Goal: Information Seeking & Learning: Learn about a topic

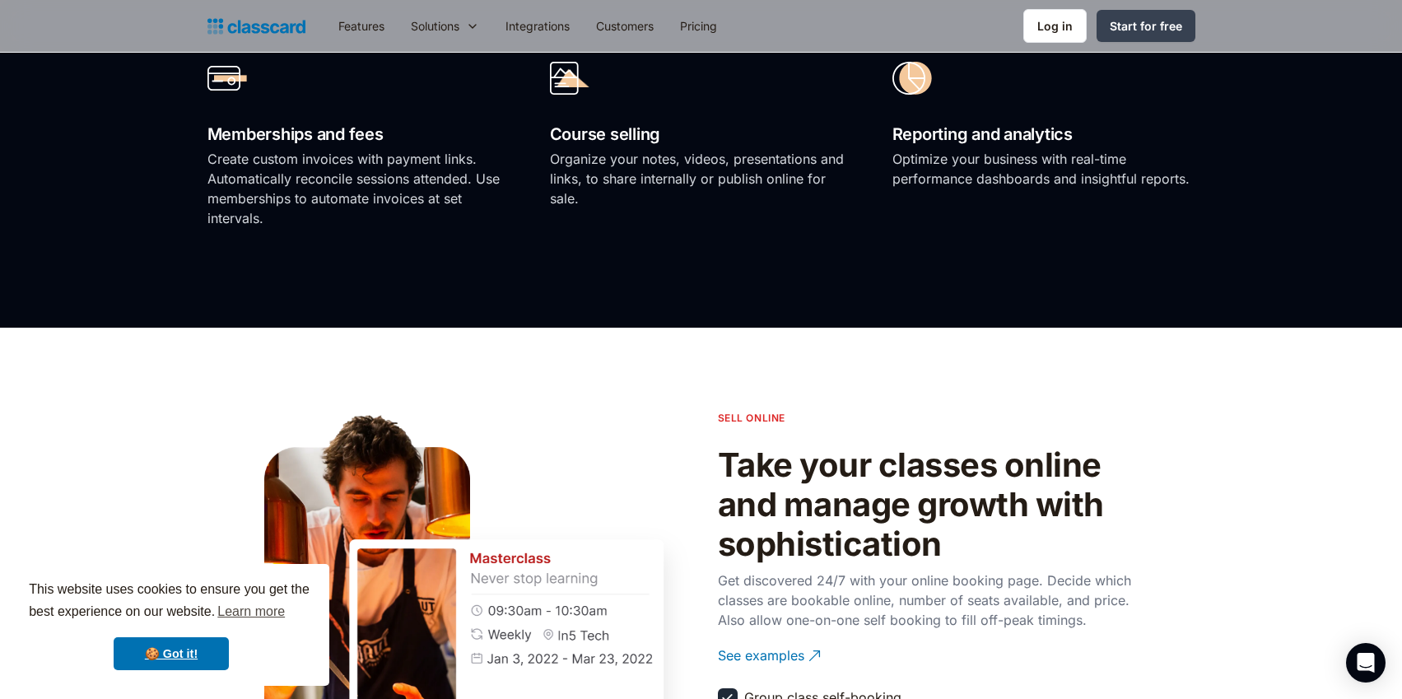
scroll to position [1495, 0]
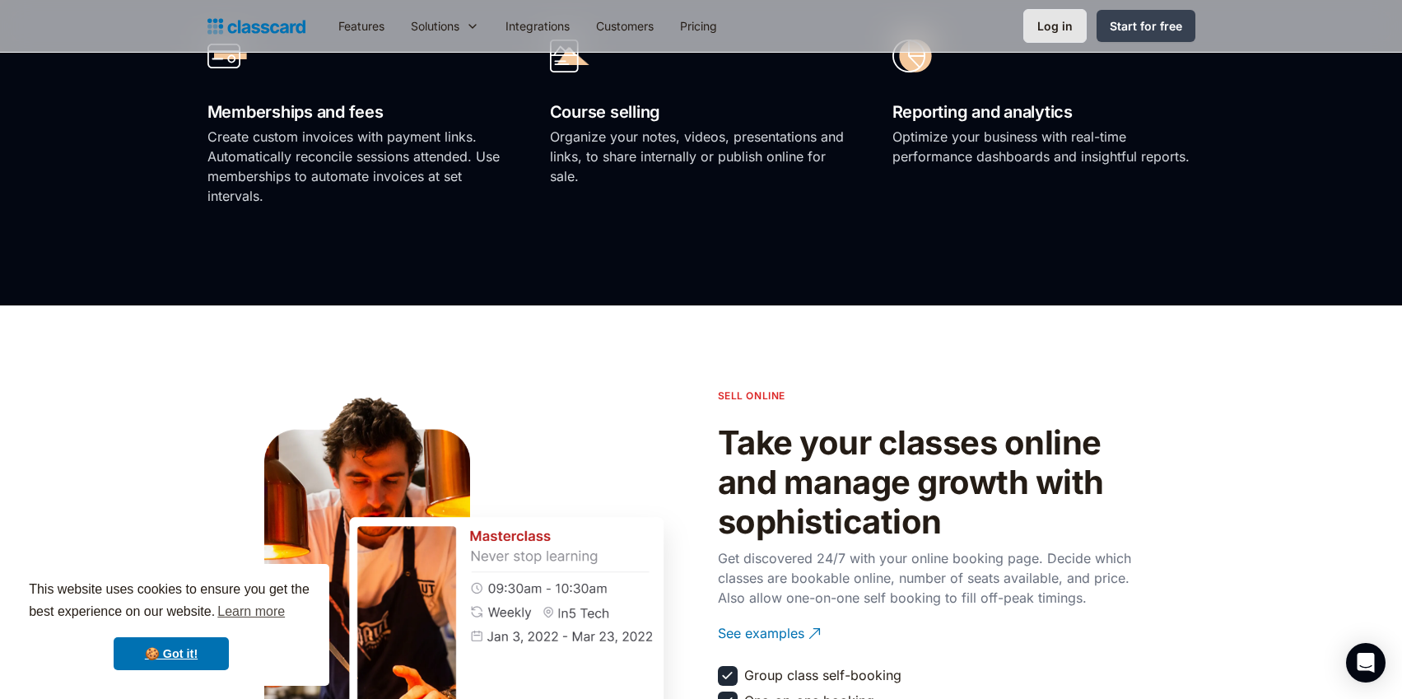
click at [1038, 19] on link "Log in" at bounding box center [1054, 26] width 63 height 34
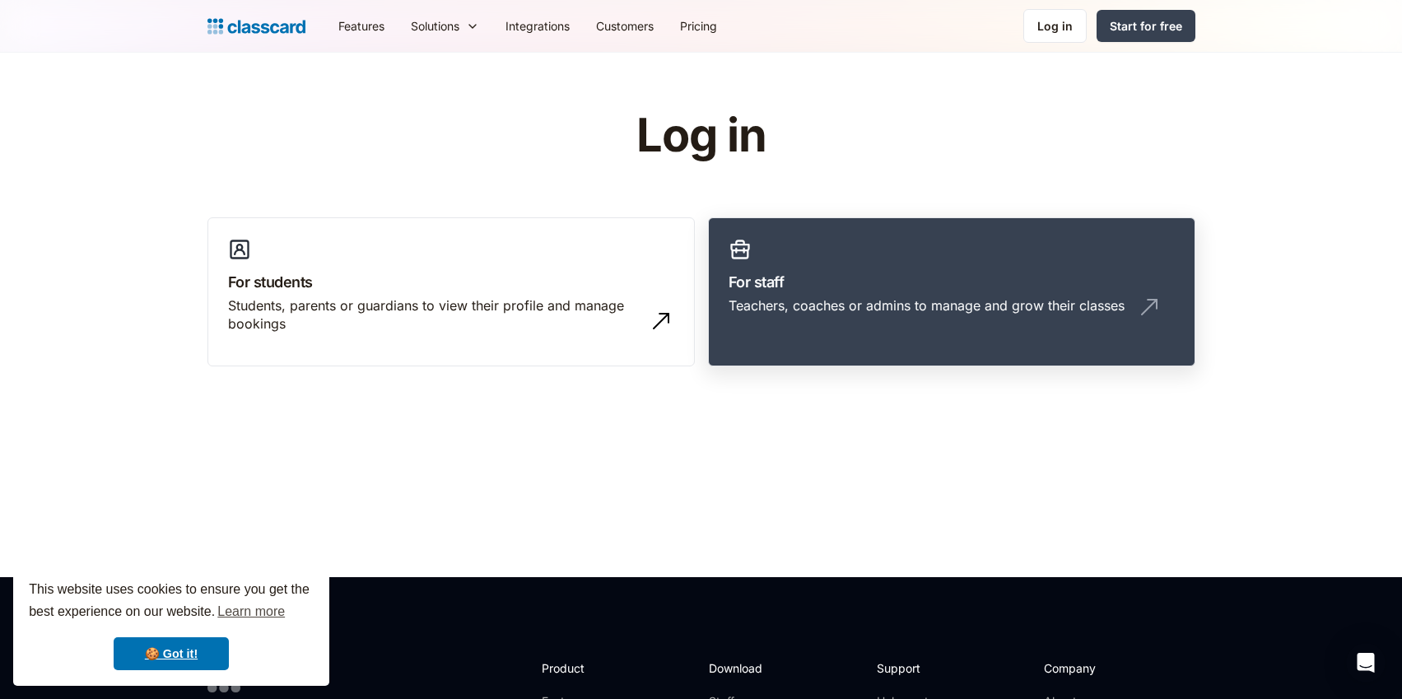
click at [806, 278] on h3 "For staff" at bounding box center [952, 282] width 446 height 22
click at [346, 289] on h3 "For students" at bounding box center [451, 282] width 446 height 22
click at [347, 27] on link "Features" at bounding box center [361, 25] width 72 height 37
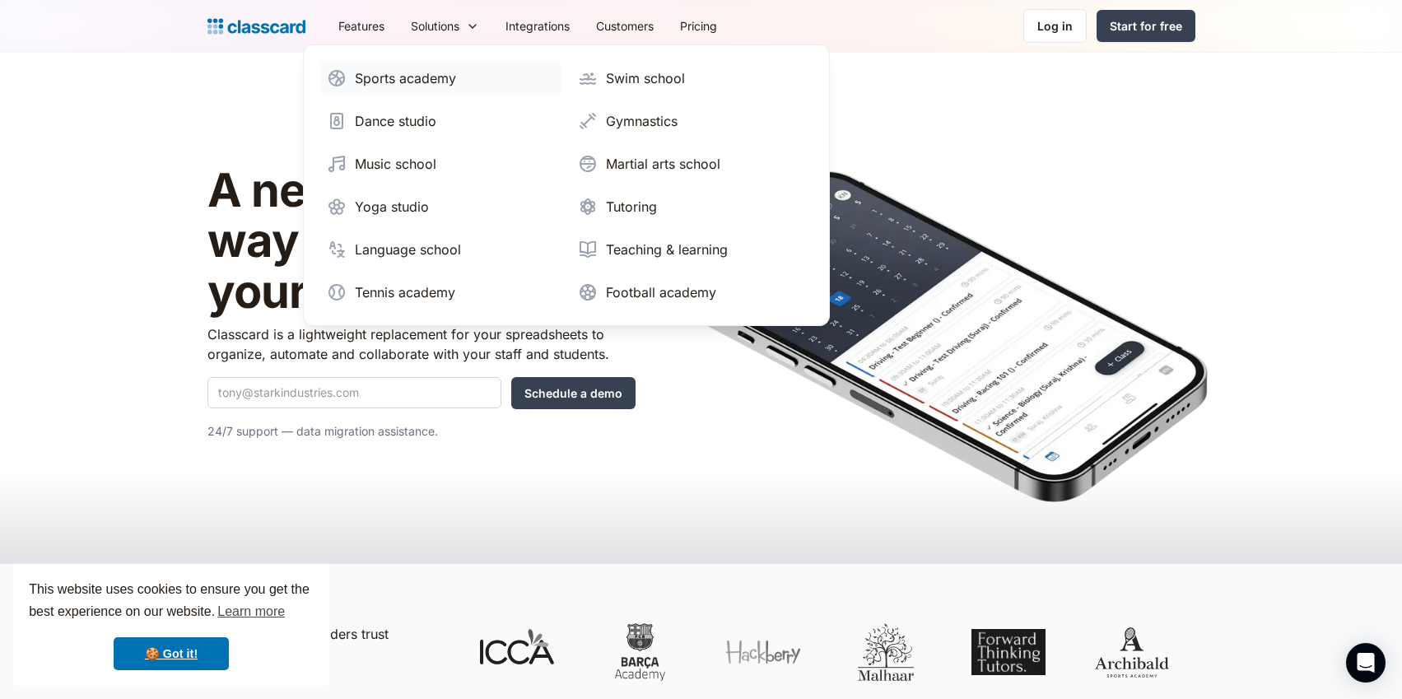
click at [404, 76] on div "Sports academy" at bounding box center [405, 78] width 101 height 20
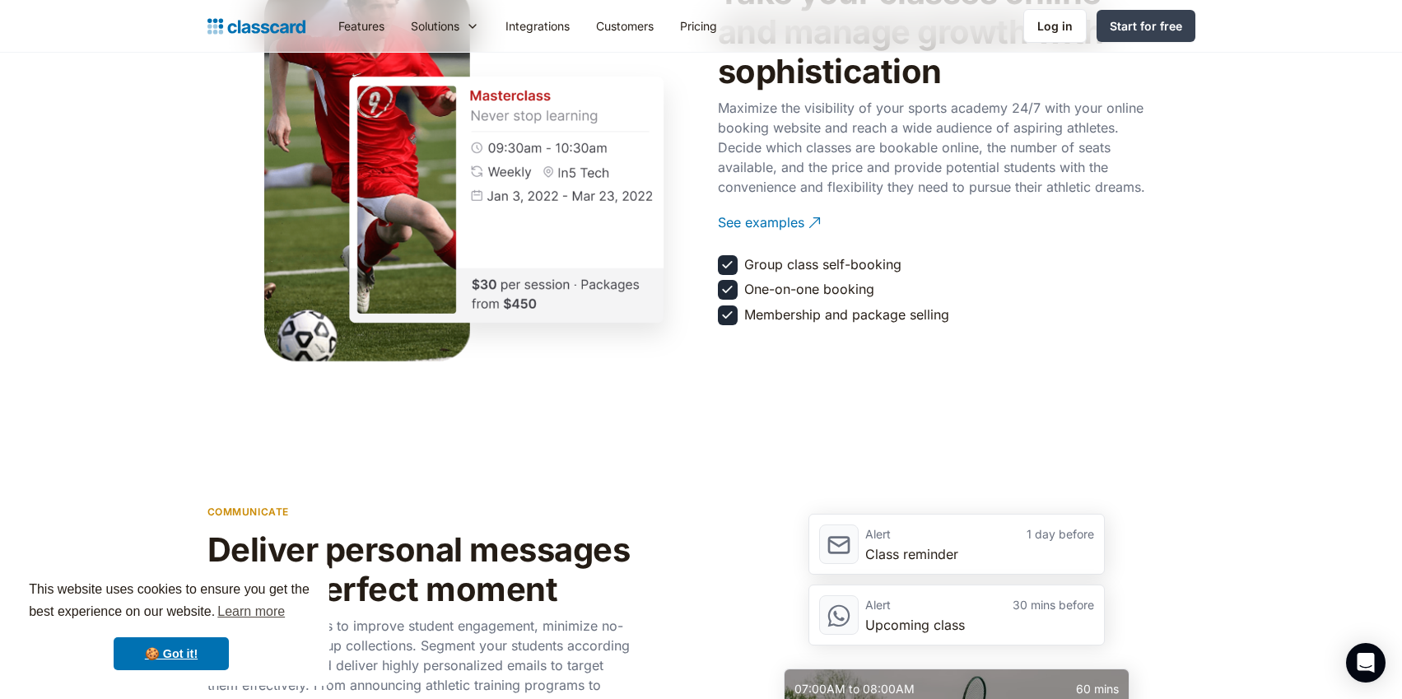
scroll to position [1981, 0]
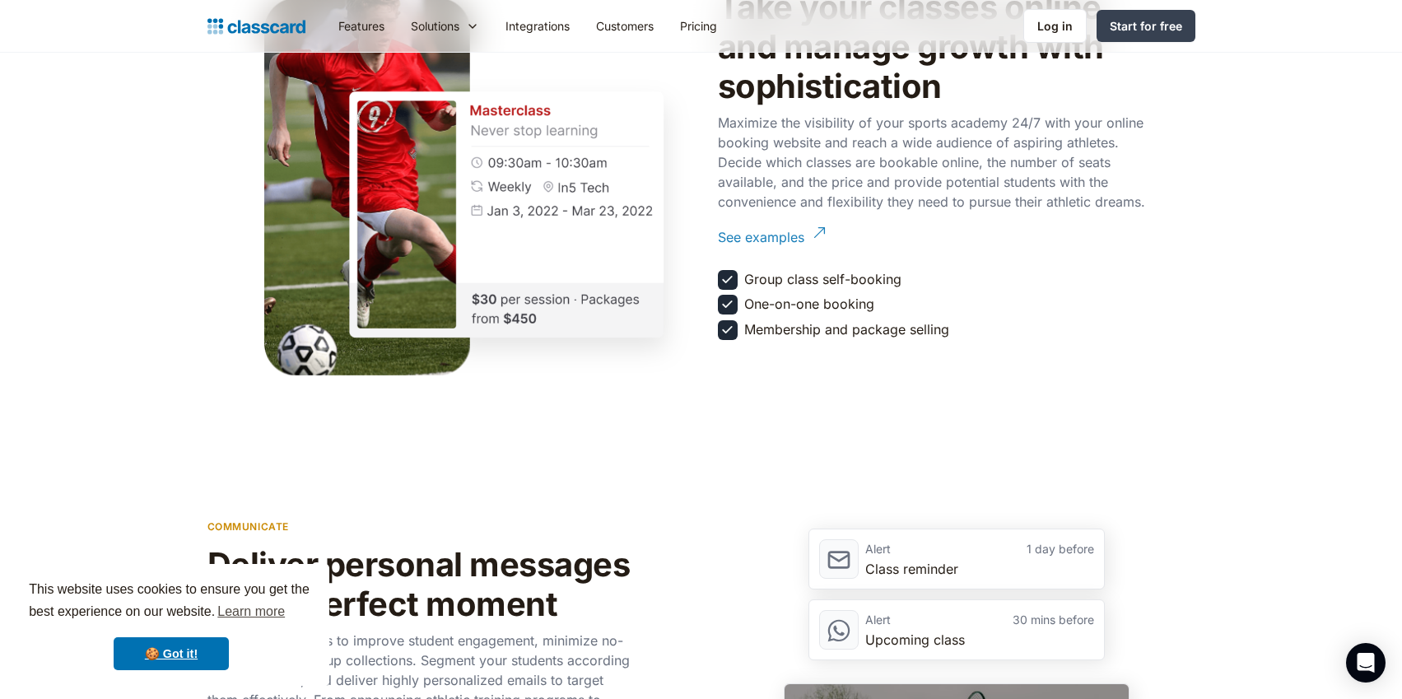
click at [735, 247] on div "See examples" at bounding box center [761, 231] width 86 height 32
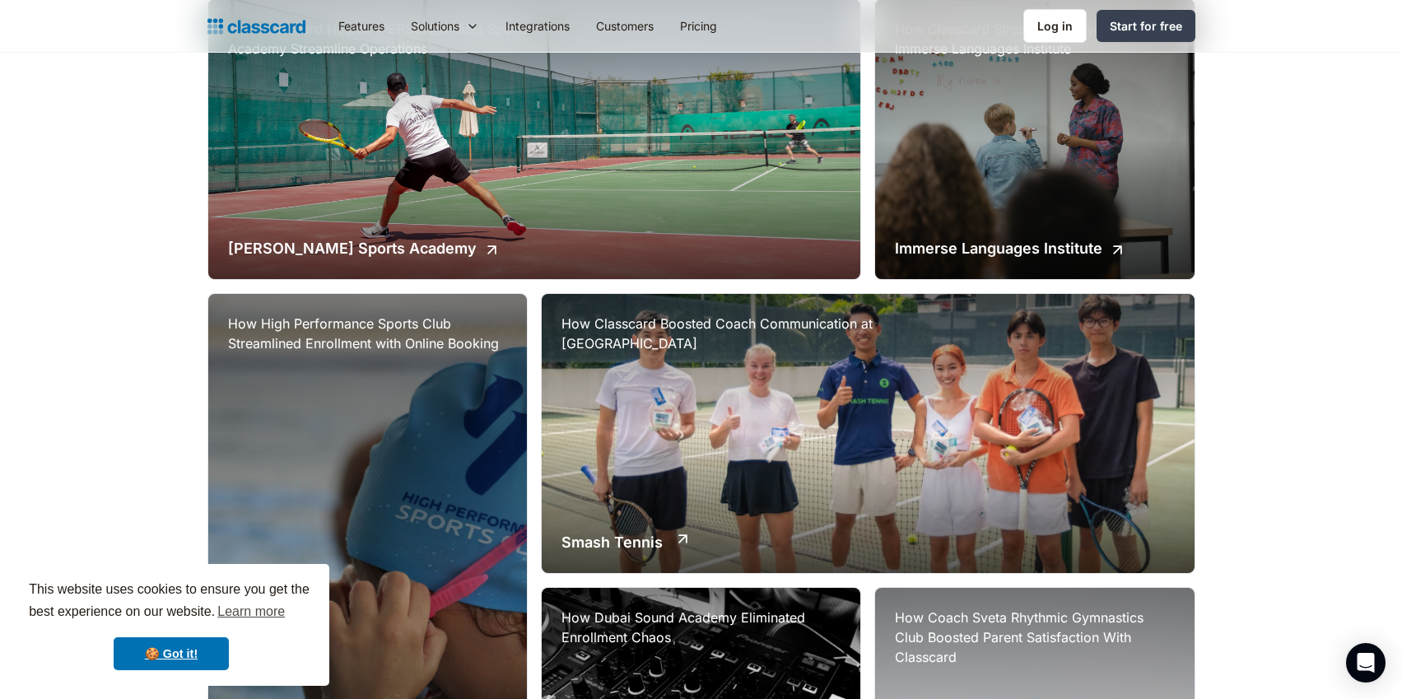
scroll to position [354, 0]
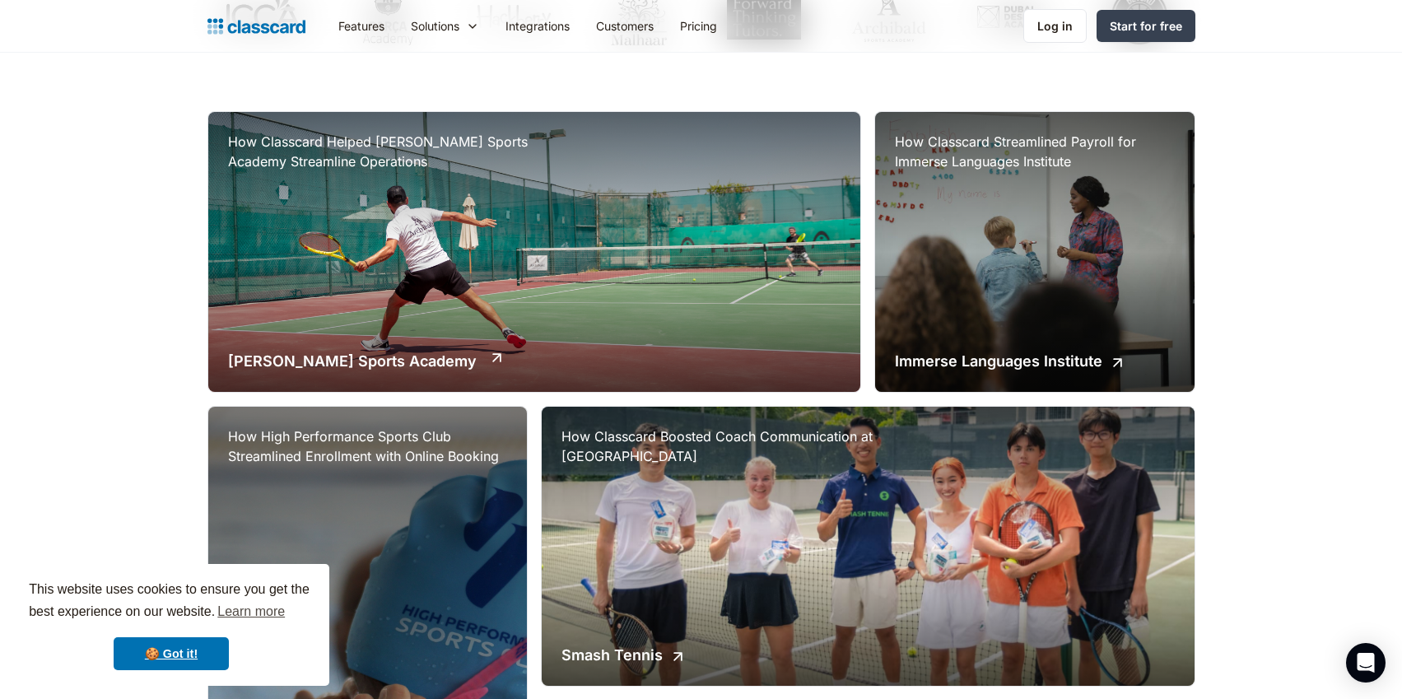
click at [580, 273] on div "How Classcard Helped Archibald Sports Academy Streamline Operations Archibald S…" at bounding box center [534, 252] width 653 height 280
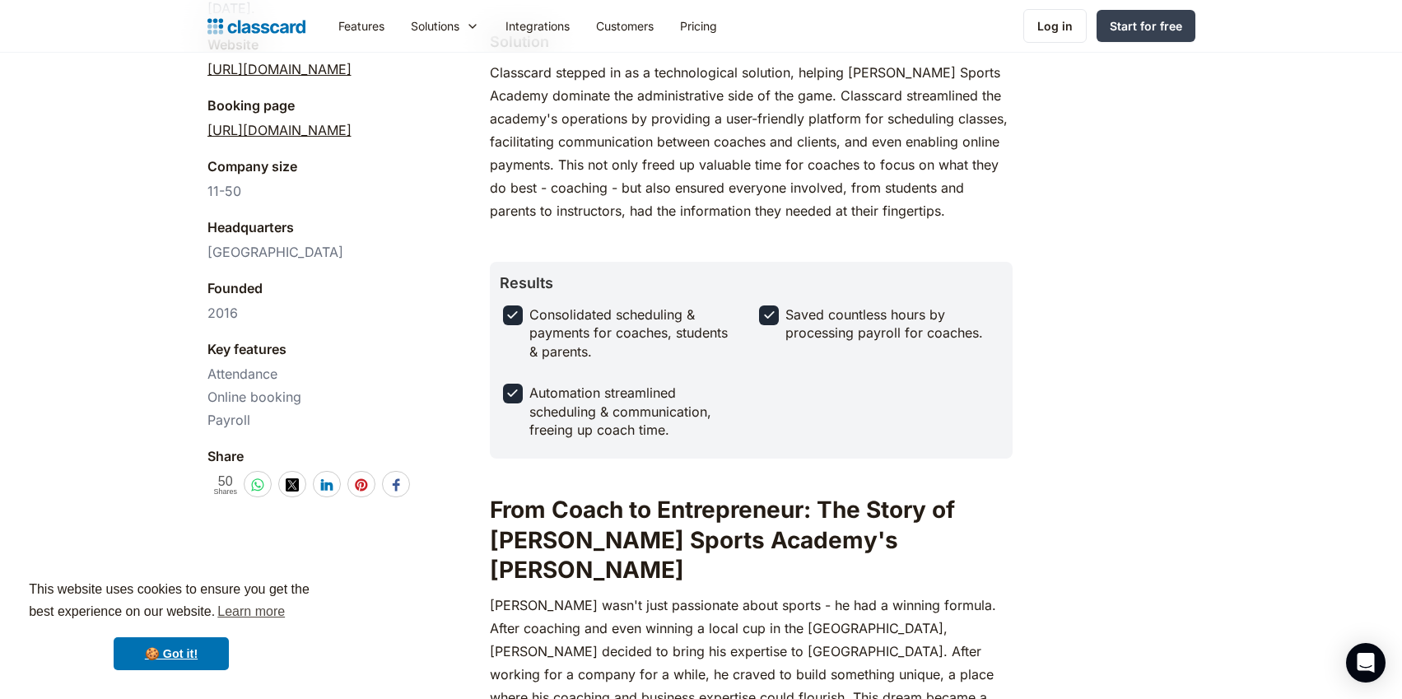
scroll to position [724, 0]
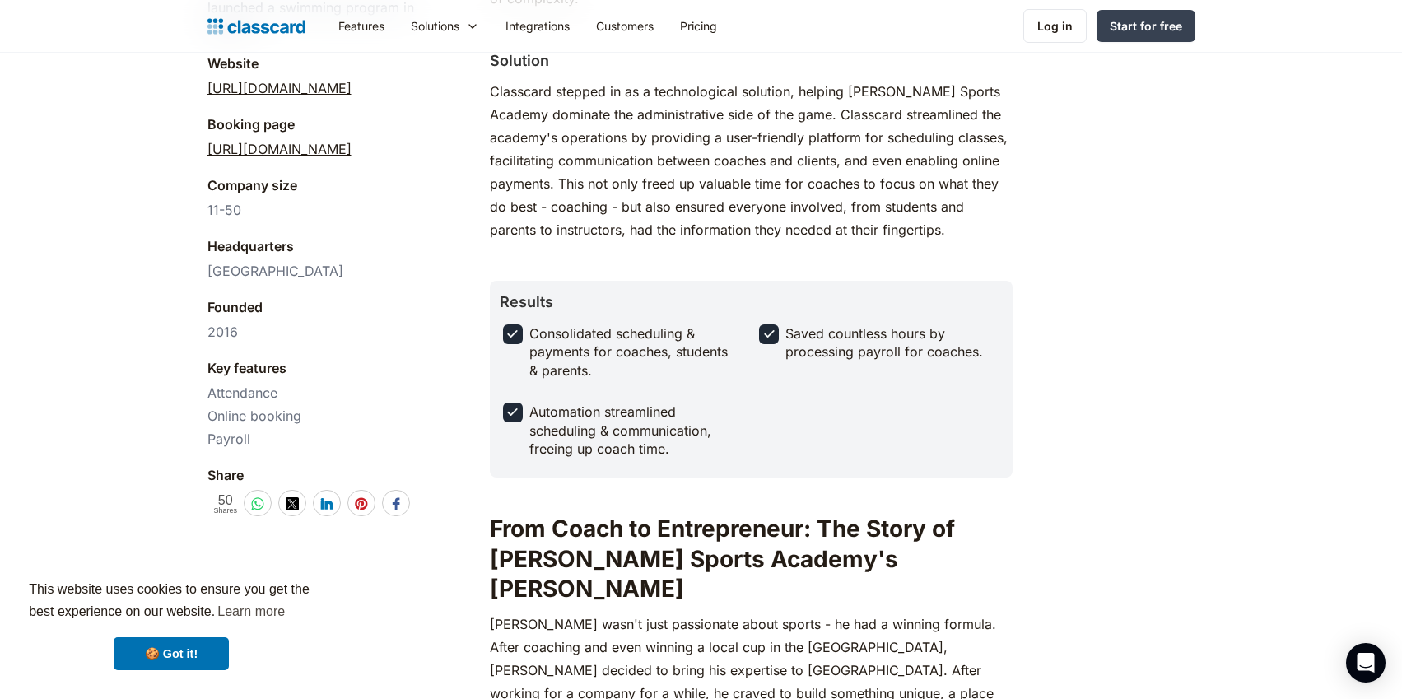
click at [342, 139] on link "[URL][DOMAIN_NAME]" at bounding box center [279, 149] width 144 height 20
